Goal: Task Accomplishment & Management: Manage account settings

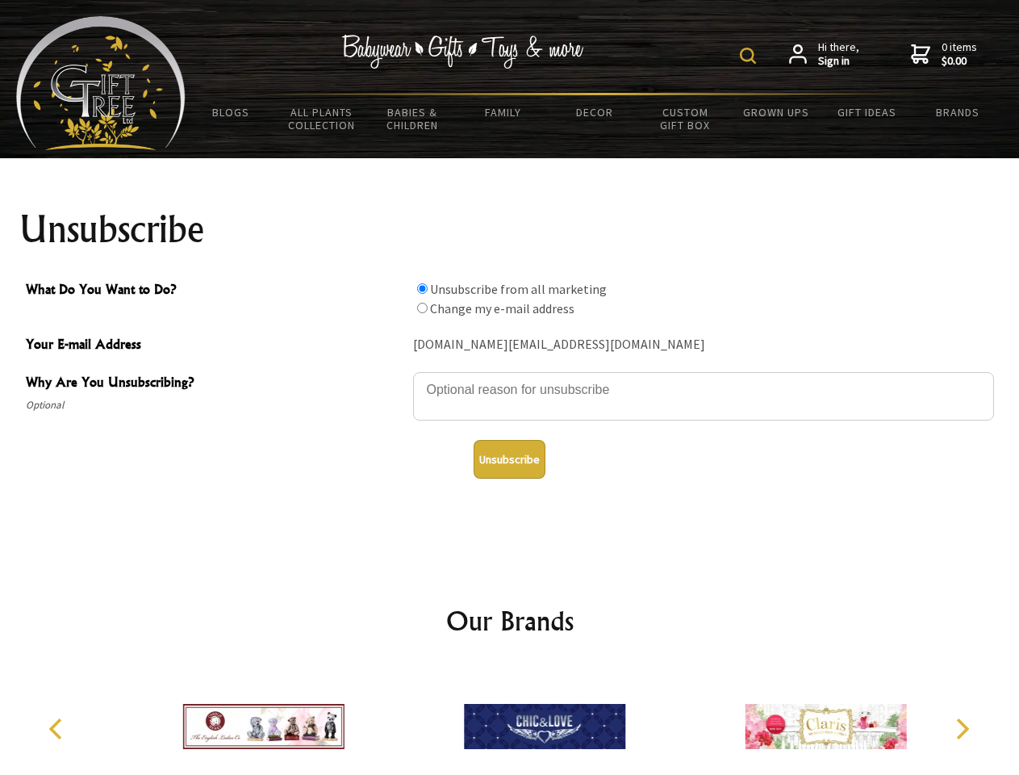
click at [751, 56] on img at bounding box center [748, 56] width 16 height 16
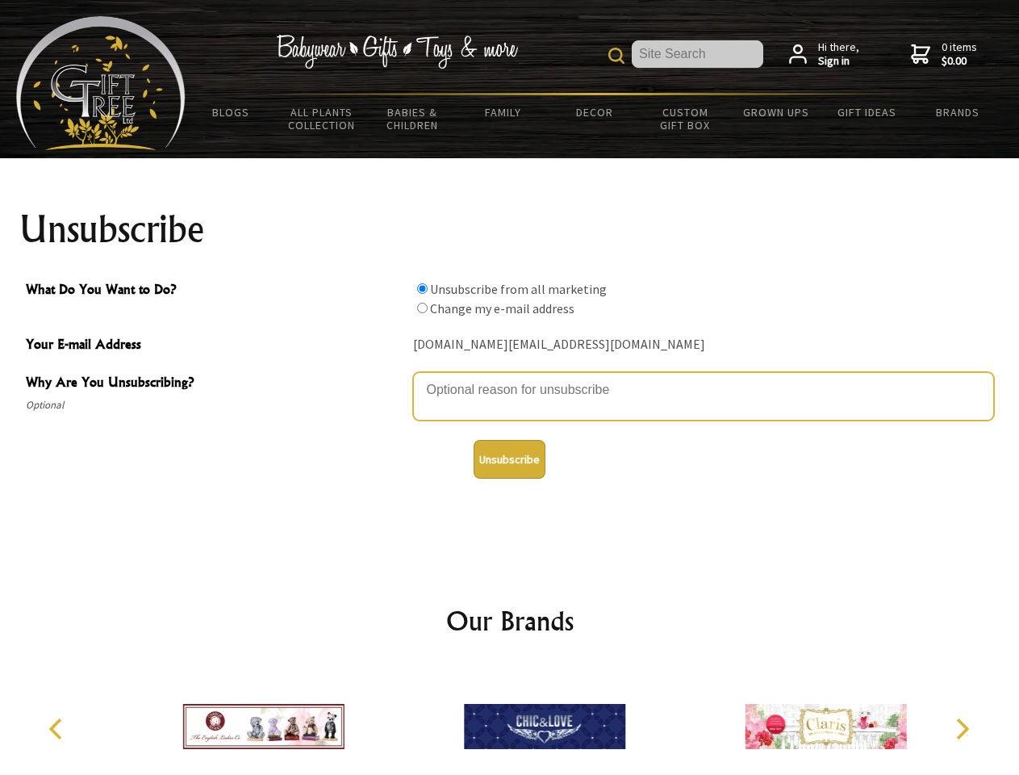
click at [510, 378] on textarea "Why Are You Unsubscribing?" at bounding box center [703, 396] width 581 height 48
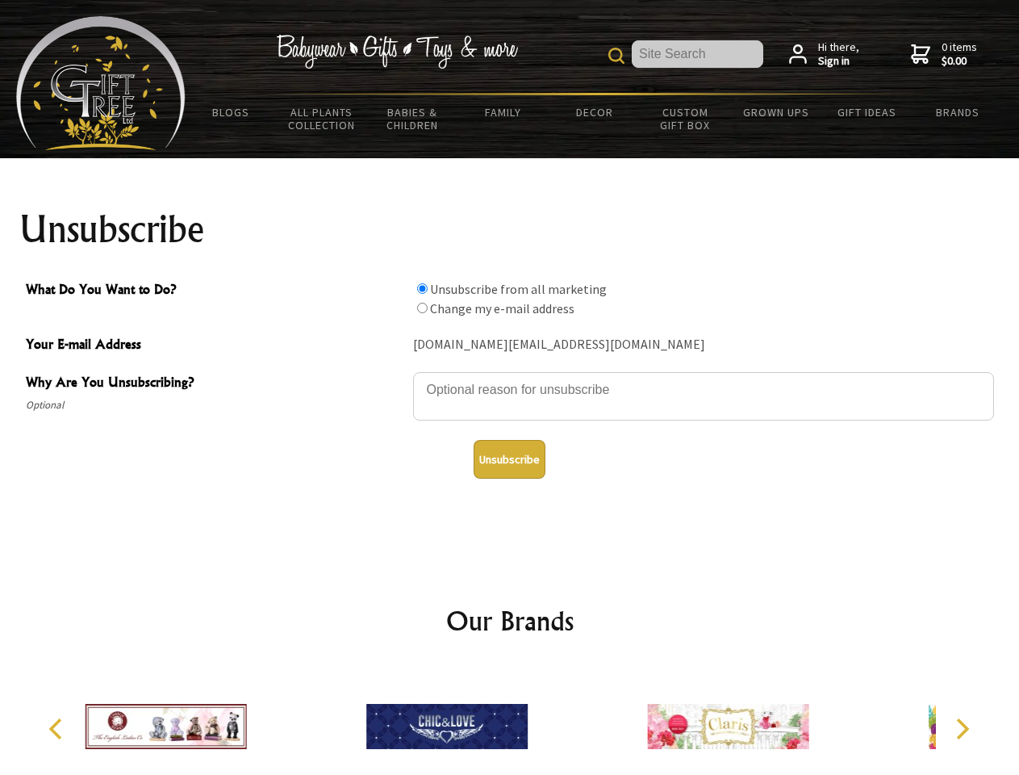
click at [422, 288] on input "What Do You Want to Do?" at bounding box center [422, 288] width 10 height 10
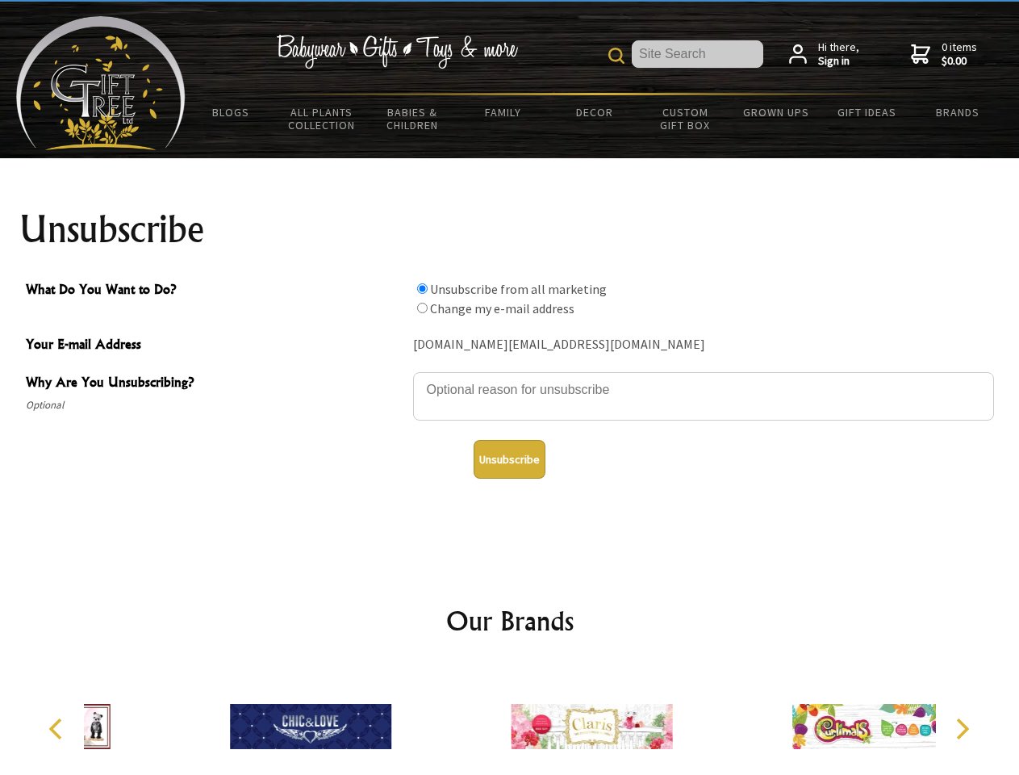
click at [422, 307] on input "What Do You Want to Do?" at bounding box center [422, 308] width 10 height 10
radio input "true"
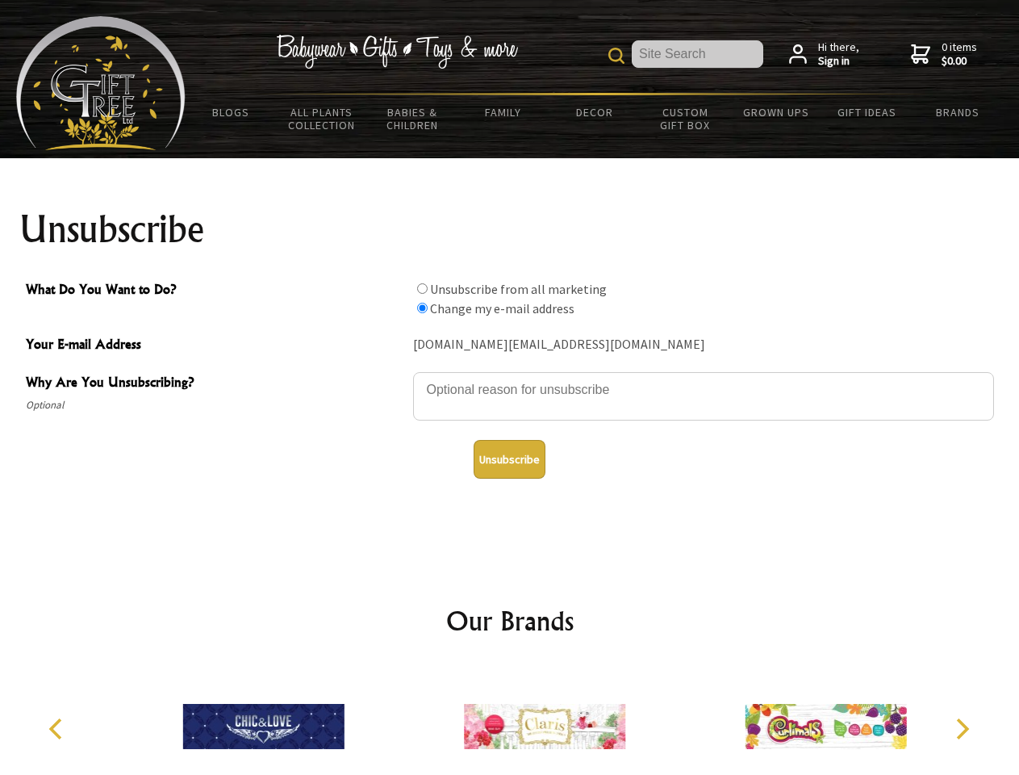
click at [509, 459] on button "Unsubscribe" at bounding box center [510, 459] width 72 height 39
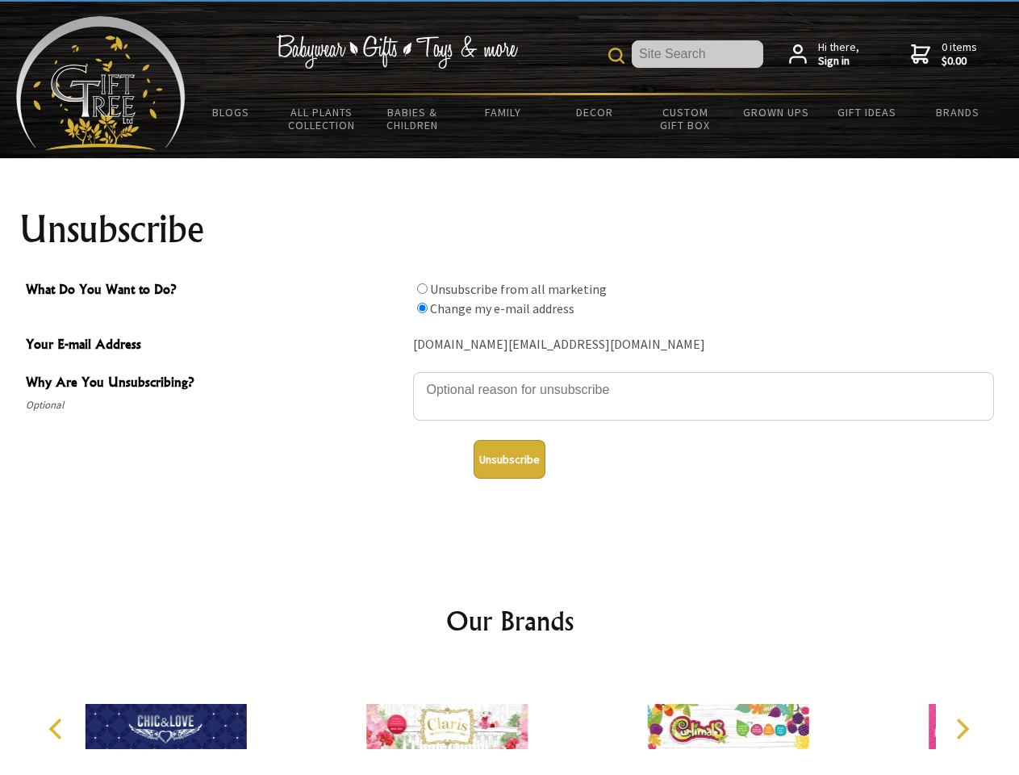
click at [510, 720] on div at bounding box center [447, 729] width 281 height 126
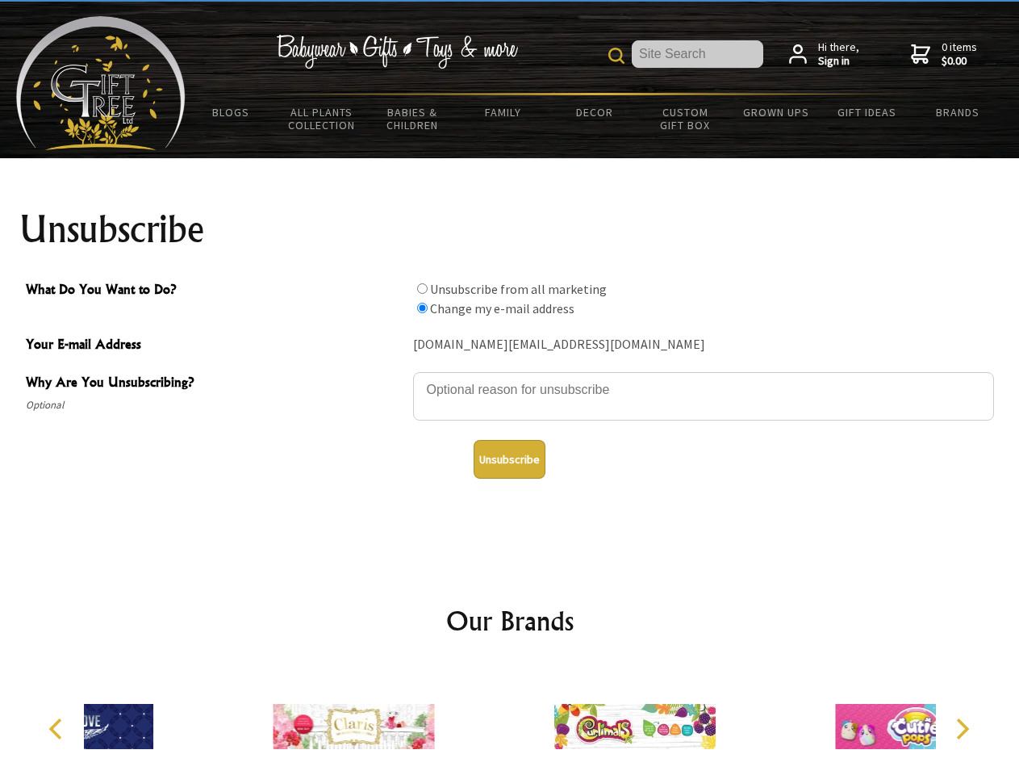
click at [58, 729] on icon "Previous" at bounding box center [57, 728] width 21 height 21
click at [962, 729] on icon "Next" at bounding box center [961, 728] width 21 height 21
